Goal: Transaction & Acquisition: Book appointment/travel/reservation

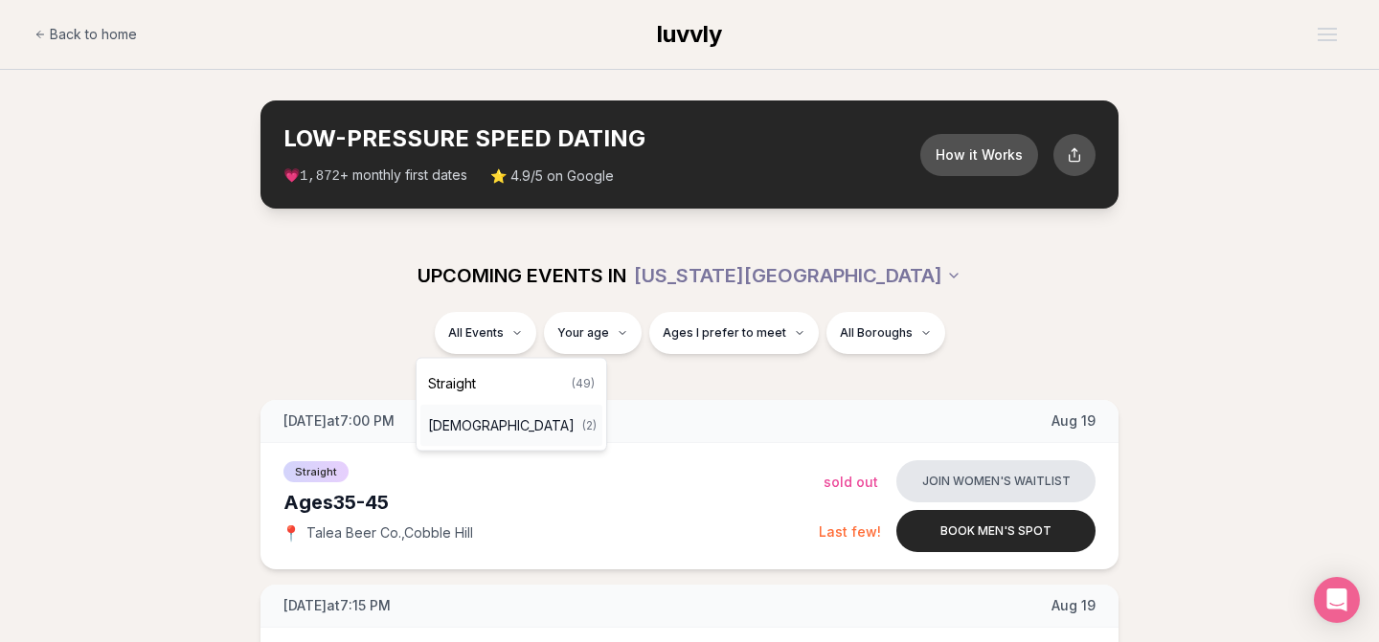
click at [478, 429] on span "[DEMOGRAPHIC_DATA]" at bounding box center [501, 425] width 146 height 19
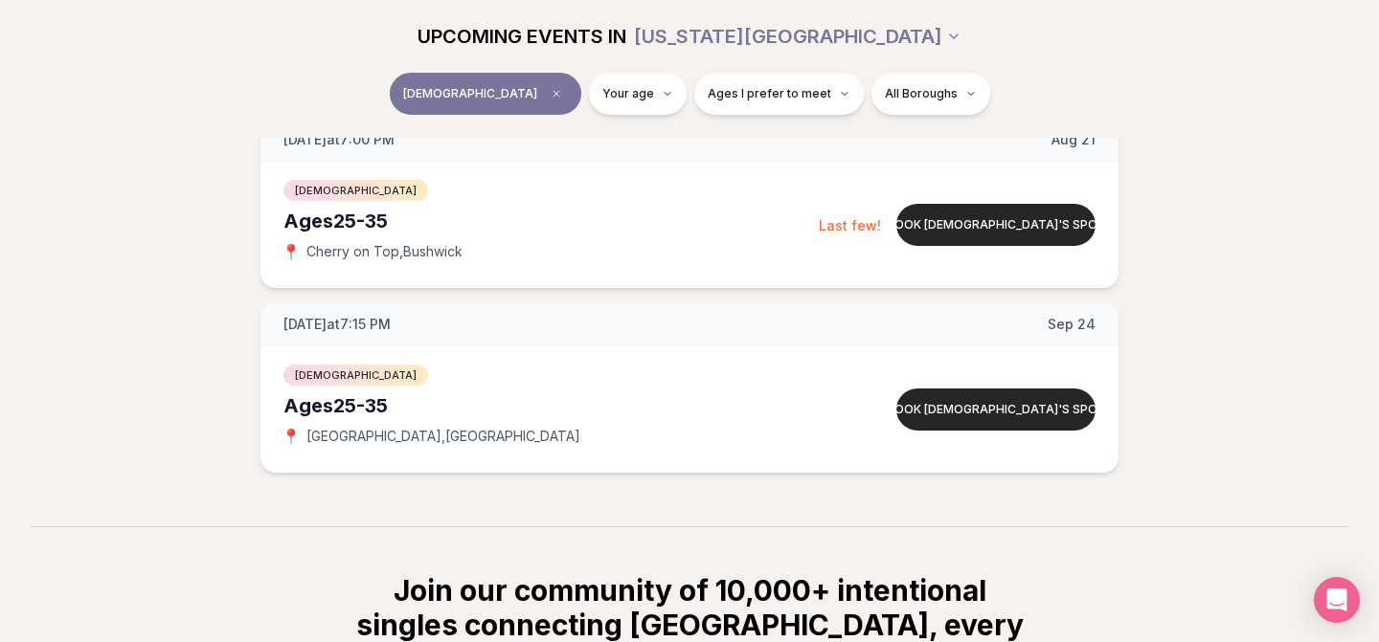
scroll to position [284, 0]
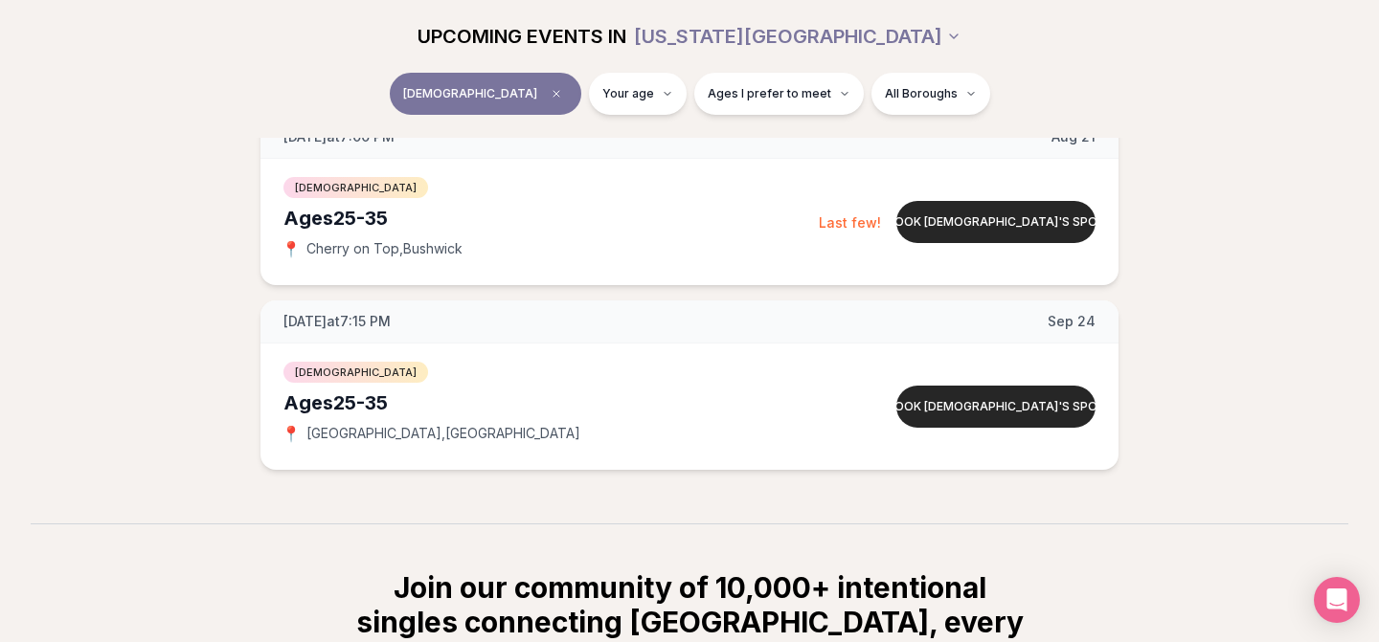
click at [708, 299] on div "[DATE] at 7:00 PM [DATE] Ages [DEMOGRAPHIC_DATA] [DEMOGRAPHIC_DATA] 📍 Cherry on…" at bounding box center [689, 293] width 1317 height 354
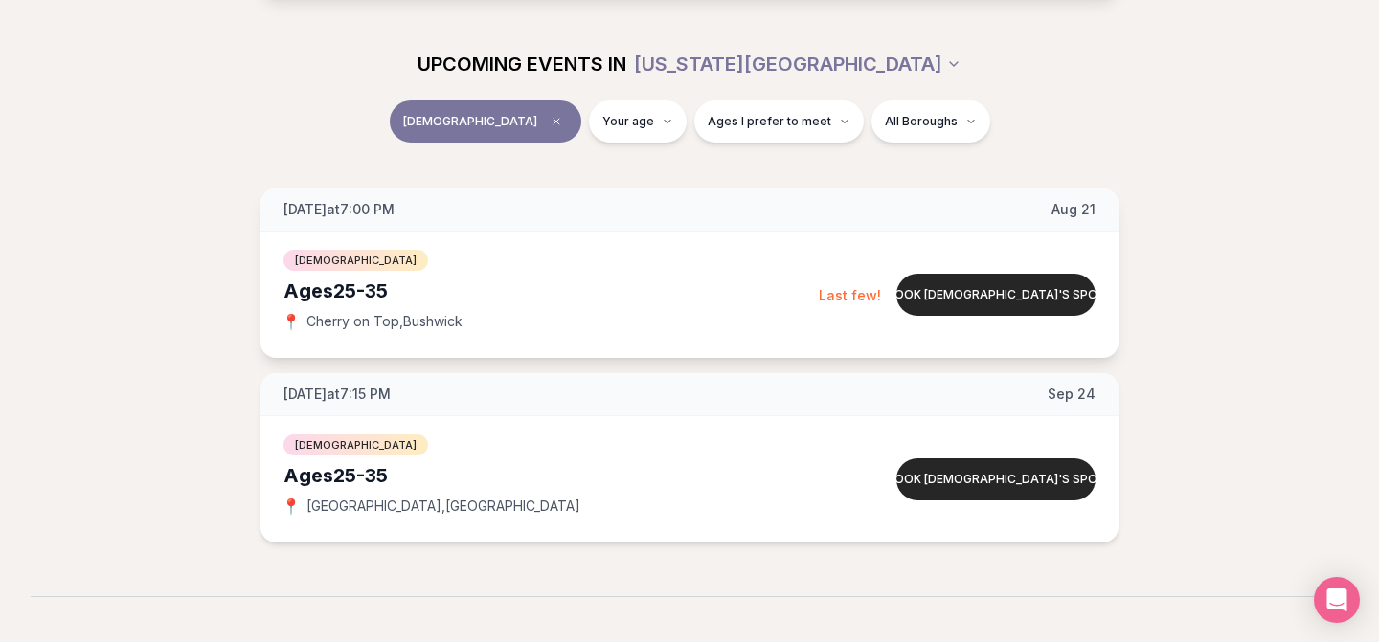
scroll to position [208, 0]
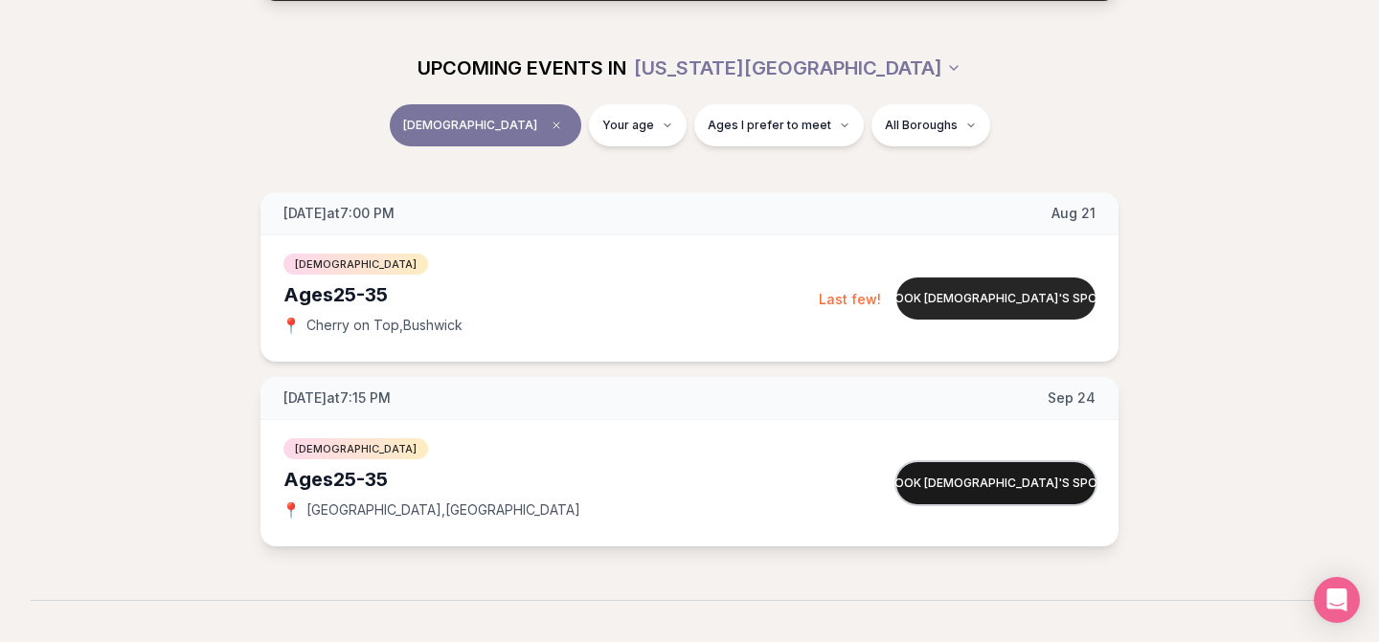
click at [950, 482] on button "Book [DEMOGRAPHIC_DATA]'s spot" at bounding box center [995, 483] width 199 height 42
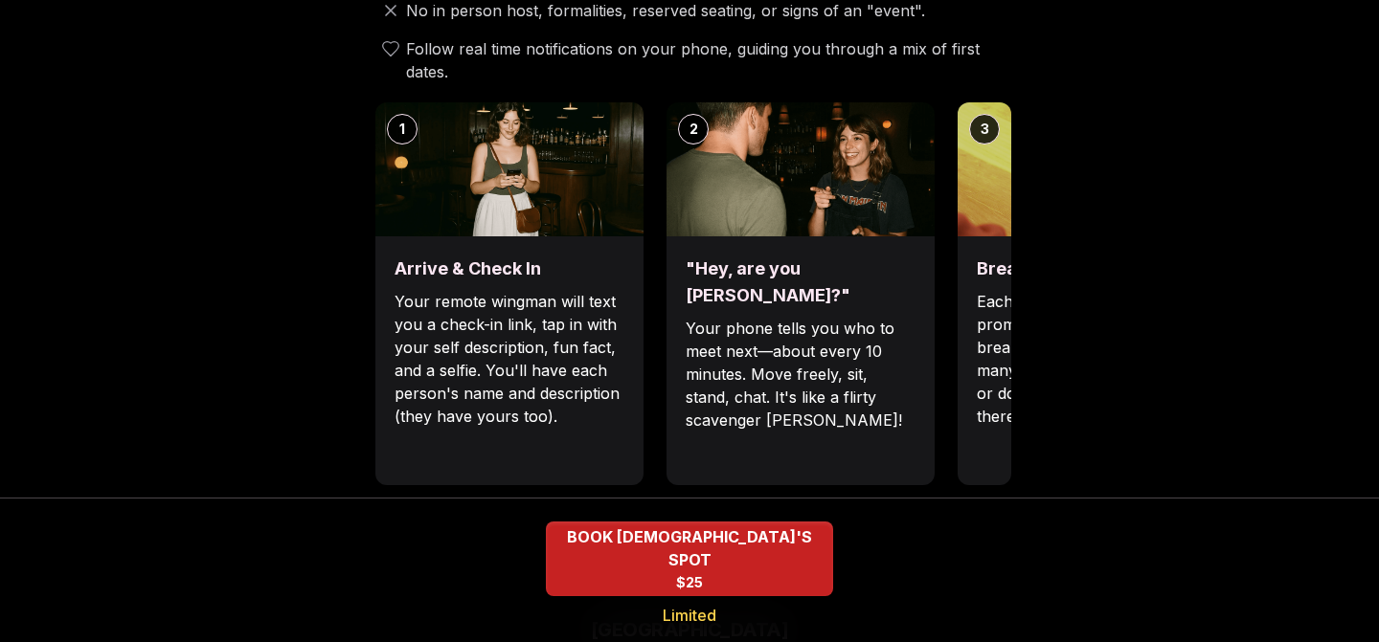
scroll to position [809, 0]
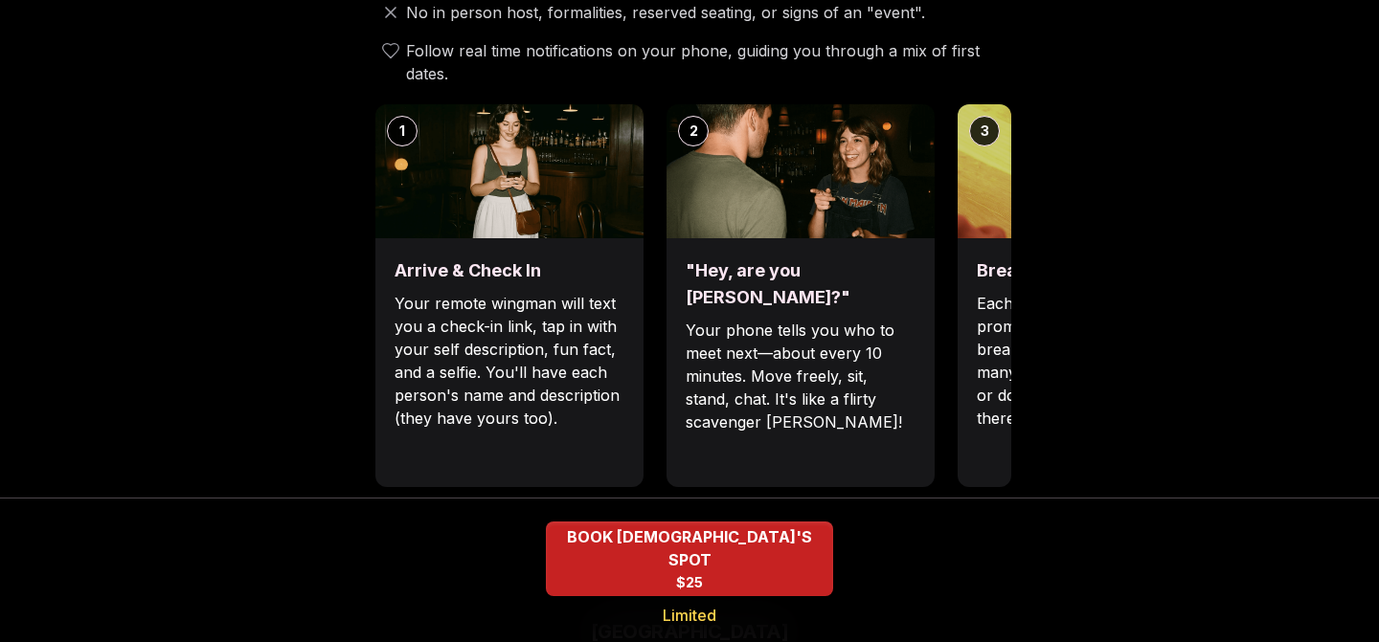
click at [956, 288] on div "1 Arrive & Check In Your remote wingman will text you a check-in link, tap in w…" at bounding box center [689, 295] width 643 height 383
click at [976, 276] on div "Break the ice with prompts Each date will have new convo prompts on screen to h…" at bounding box center [1091, 362] width 268 height 249
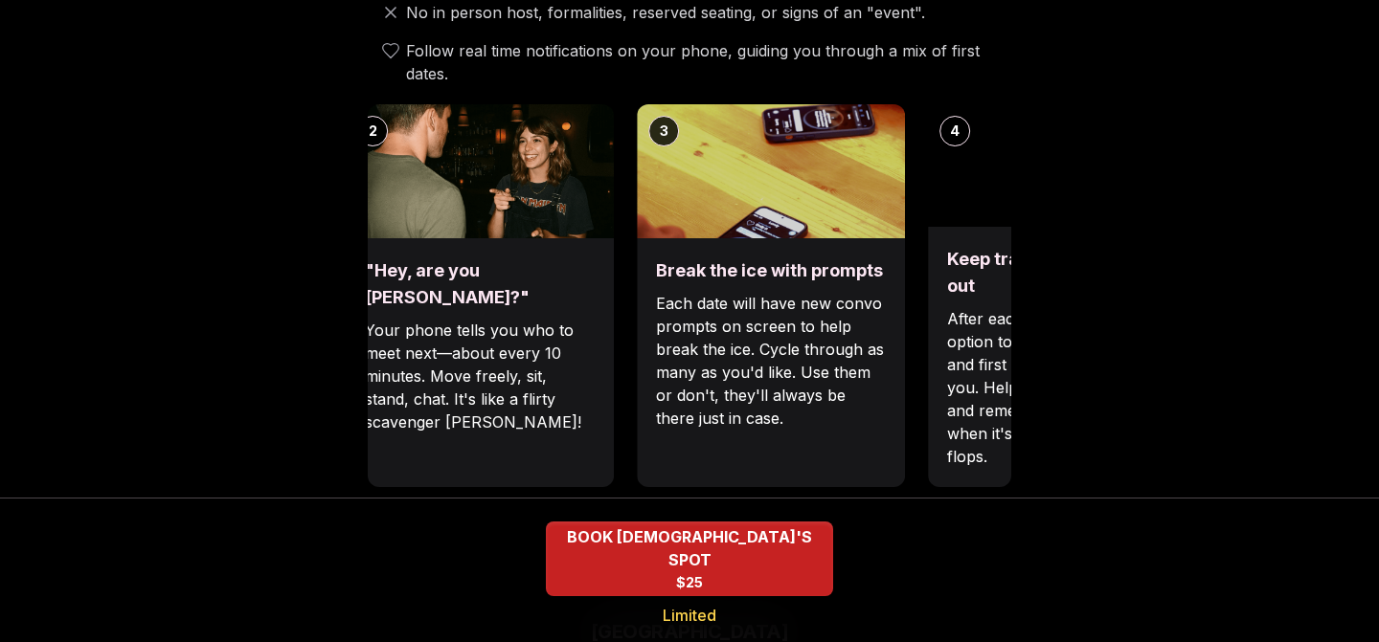
click at [599, 247] on div ""Hey, are you [PERSON_NAME]?" Your phone tells you who to meet next—about every…" at bounding box center [480, 362] width 268 height 249
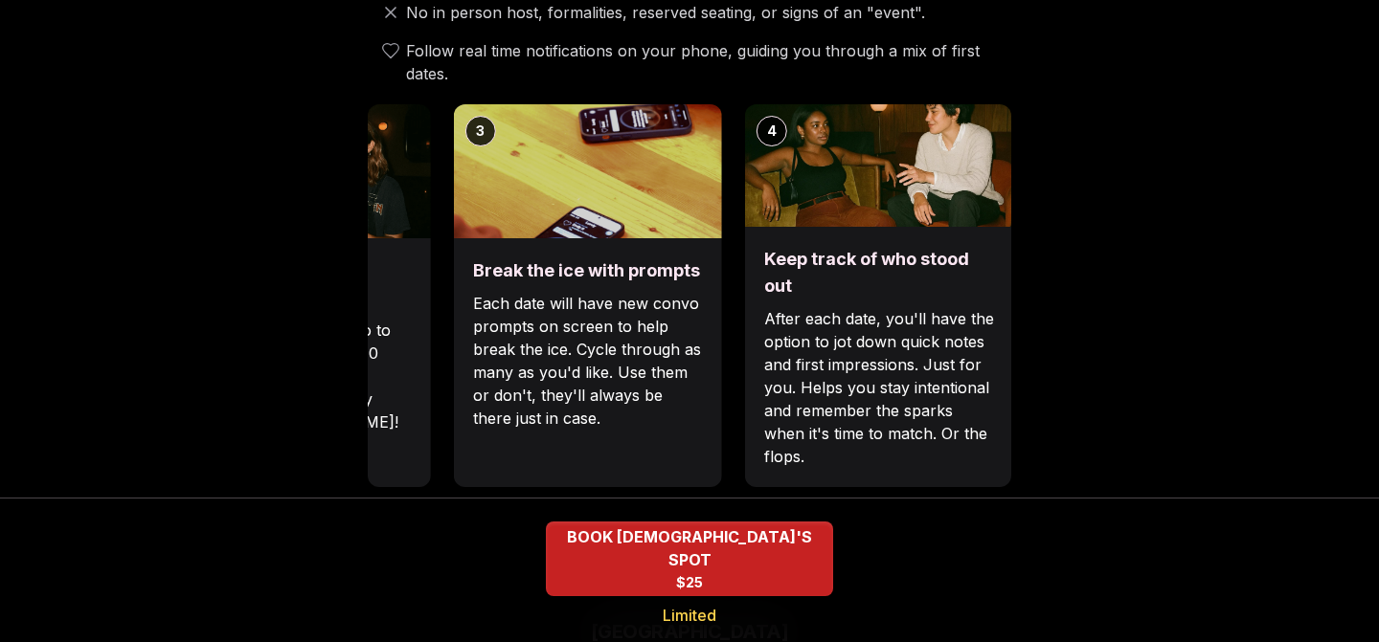
click at [683, 238] on div "Break the ice with prompts Each date will have new convo prompts on screen to h…" at bounding box center [588, 362] width 268 height 249
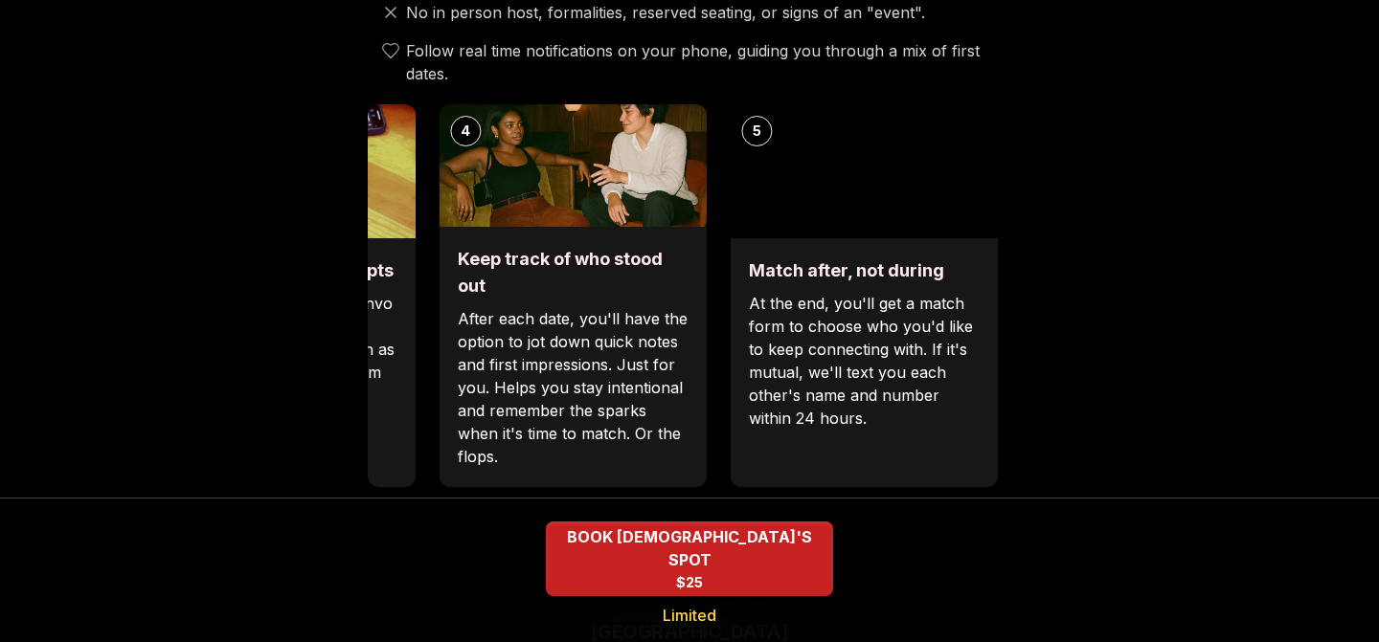
click at [666, 227] on div "Keep track of who stood out After each date, you'll have the option to jot down…" at bounding box center [572, 357] width 268 height 260
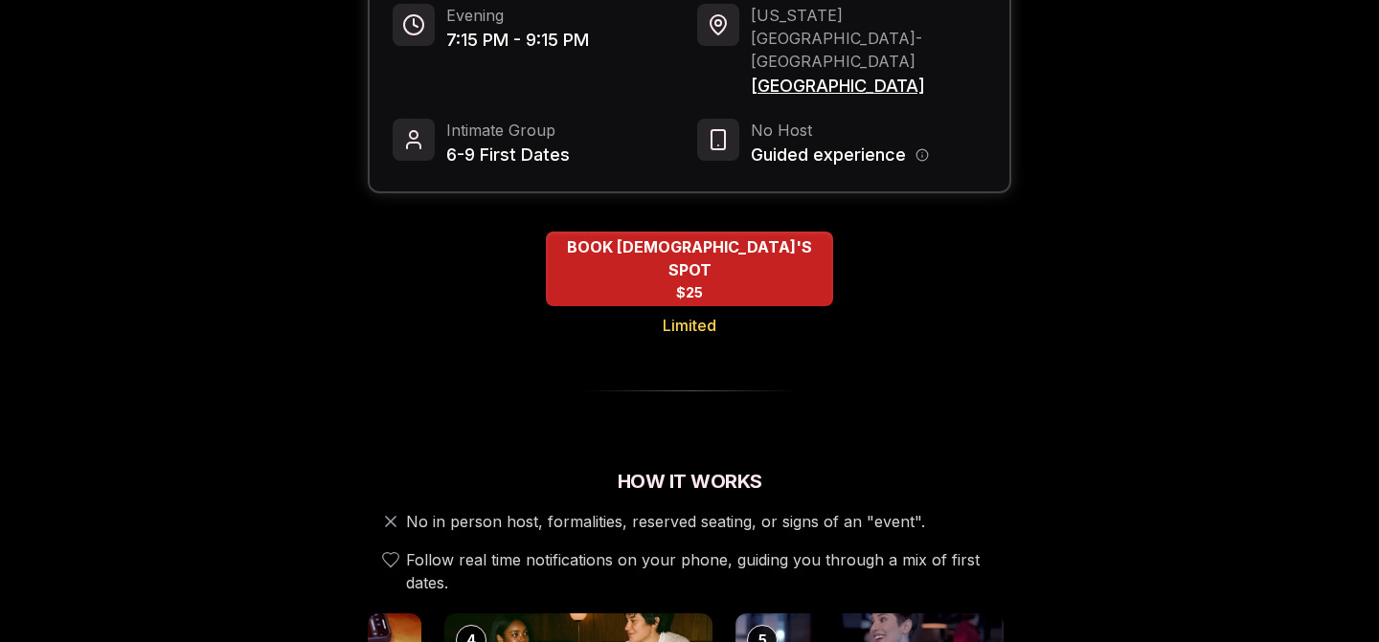
scroll to position [0, 0]
